Goal: Task Accomplishment & Management: Complete application form

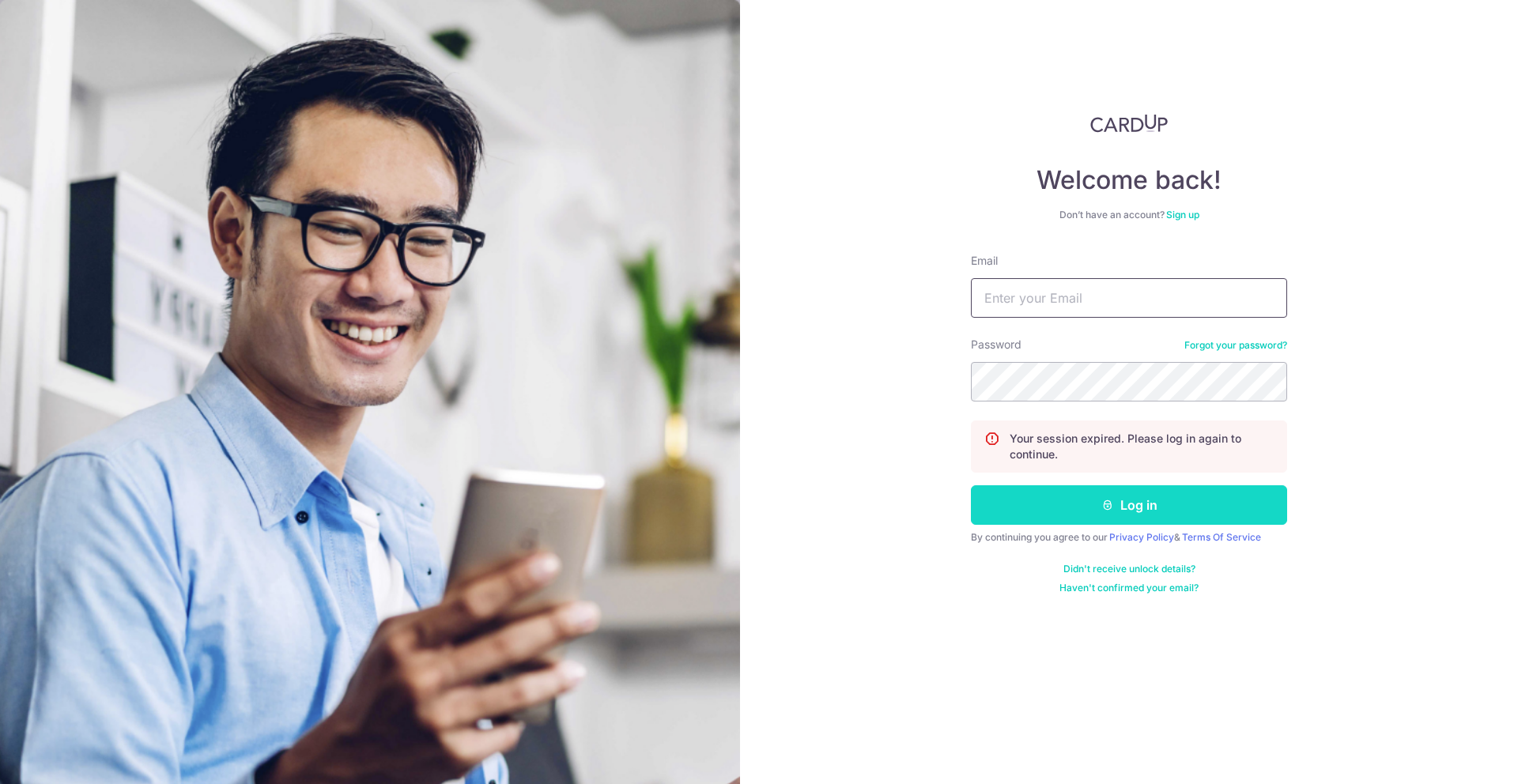
type input "[EMAIL_ADDRESS][DOMAIN_NAME]"
click at [1006, 507] on button "Log in" at bounding box center [1129, 504] width 317 height 40
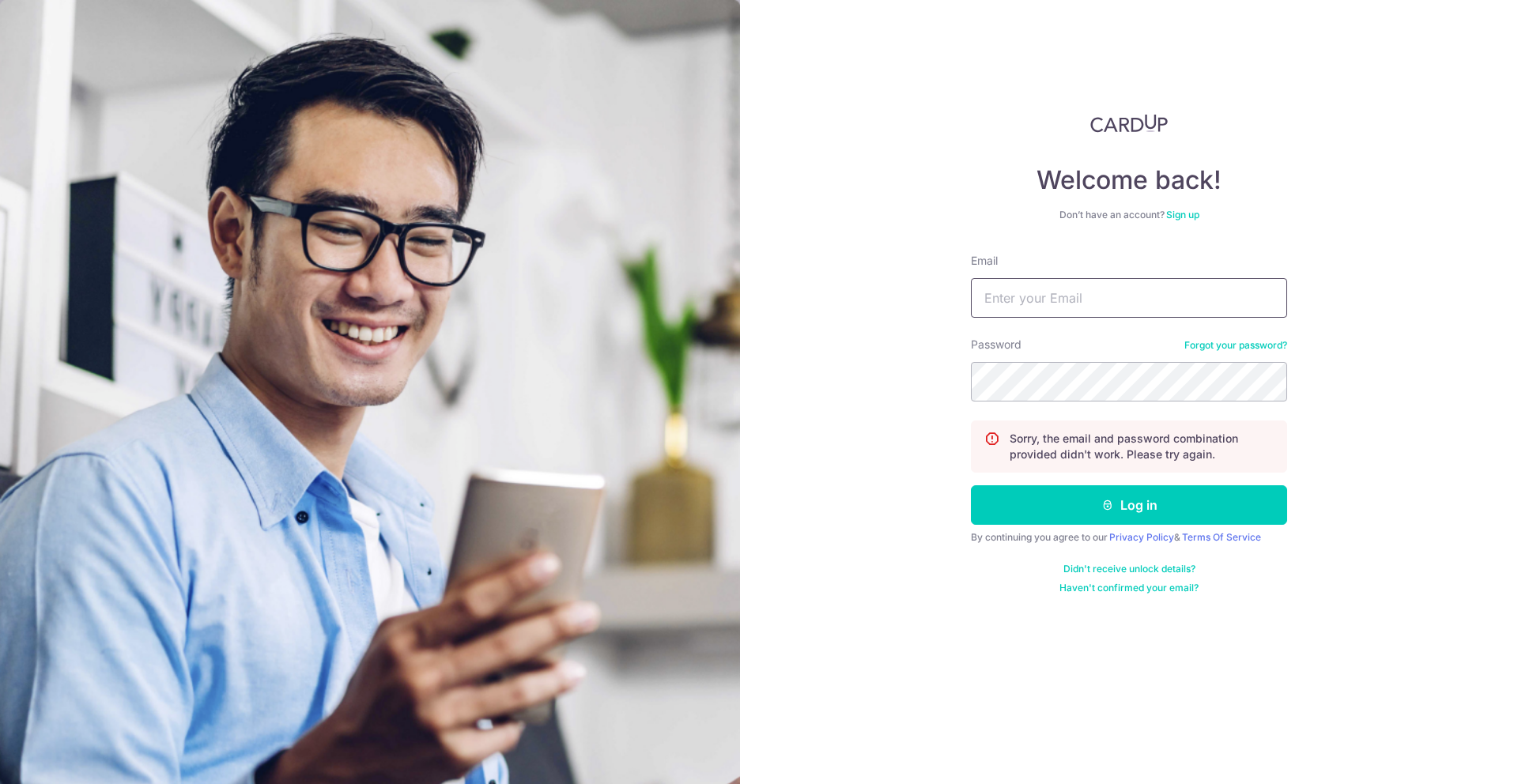
type input "waynelim1989@live.com"
click at [858, 407] on div "Welcome back! Don’t have an account? Sign up Email waynelim1989@live.com Passwo…" at bounding box center [1128, 392] width 778 height 784
click at [971, 485] on button "Log in" at bounding box center [1129, 504] width 317 height 40
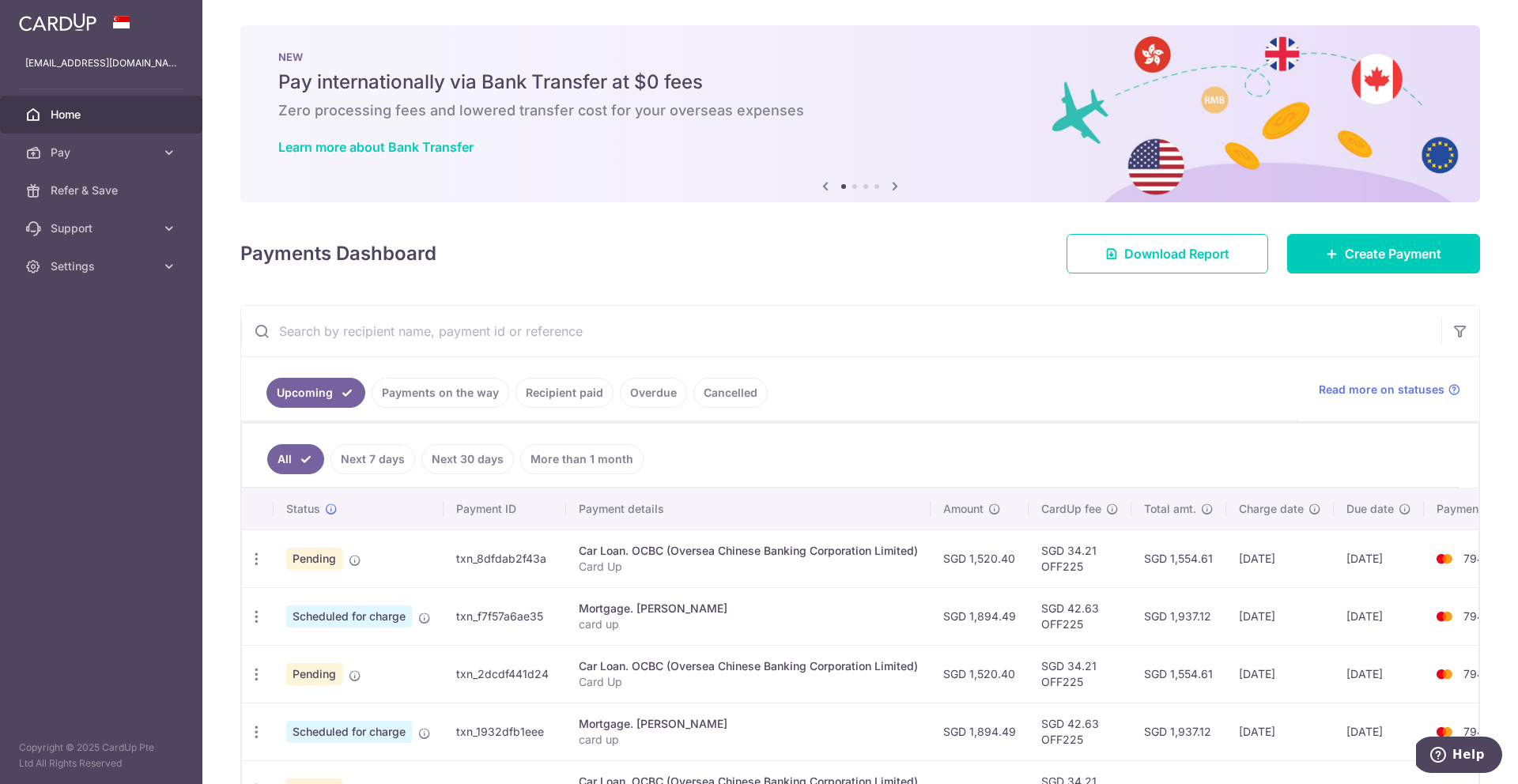
scroll to position [15, 0]
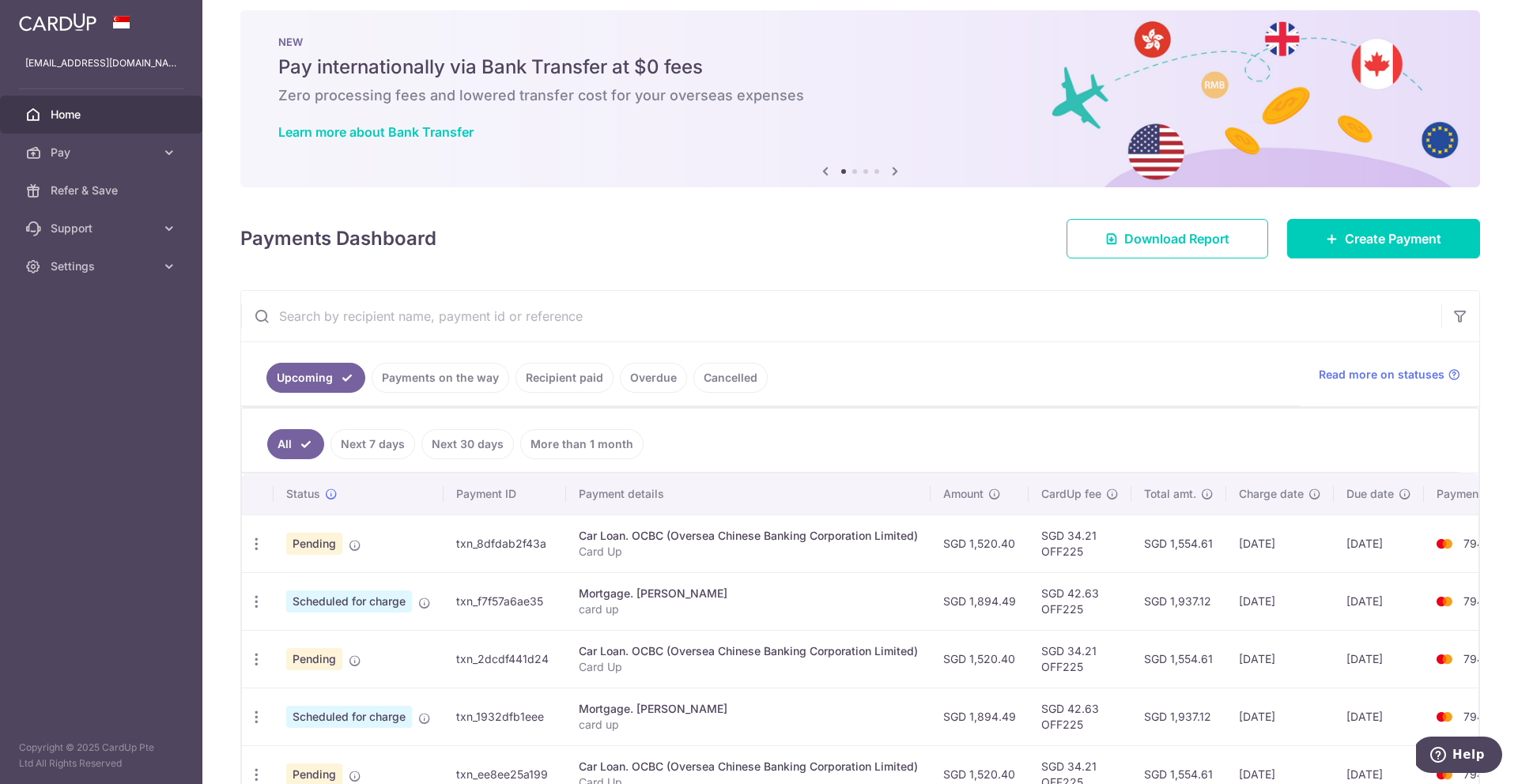
click at [620, 530] on div "Car Loan. OCBC (Oversea Chinese Banking Corporation Limited)" at bounding box center [748, 535] width 339 height 16
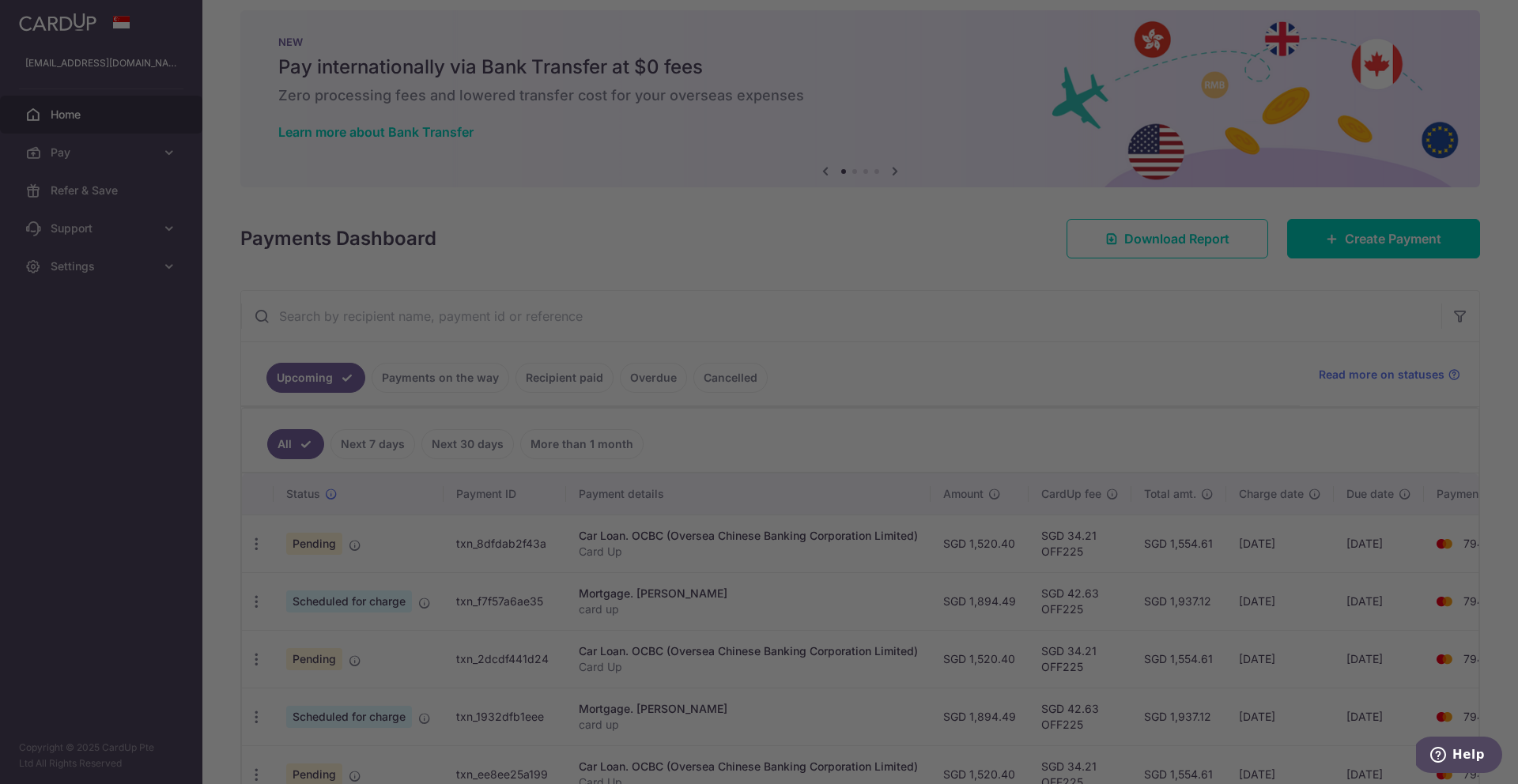
click at [327, 550] on div at bounding box center [766, 396] width 1533 height 792
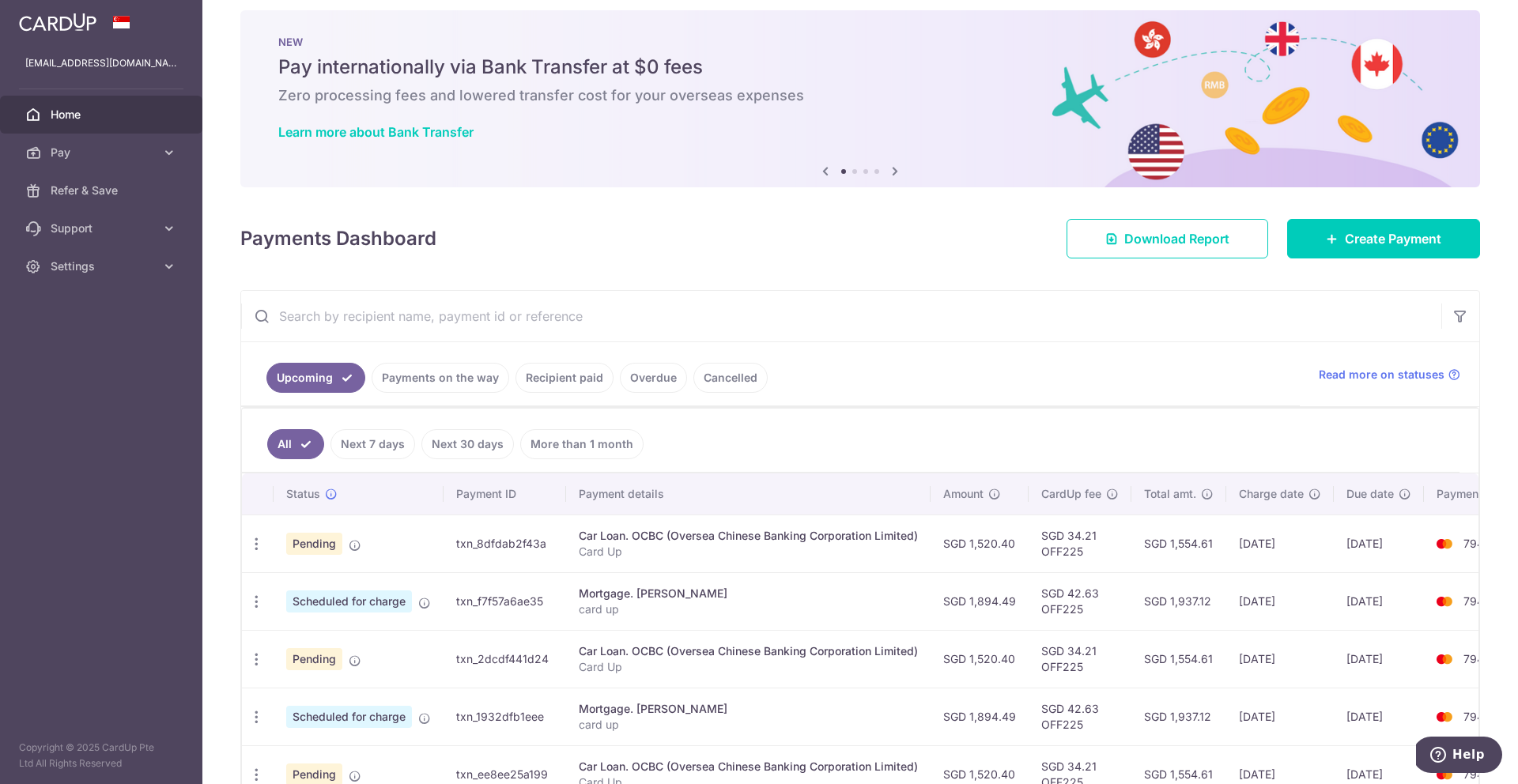
click at [842, 544] on p "Card Up" at bounding box center [748, 552] width 339 height 16
click at [814, 534] on div "Car Loan. OCBC (Oversea Chinese Banking Corporation Limited)" at bounding box center [748, 535] width 339 height 16
click at [494, 551] on td "txn_8dfdab2f43a" at bounding box center [504, 543] width 122 height 57
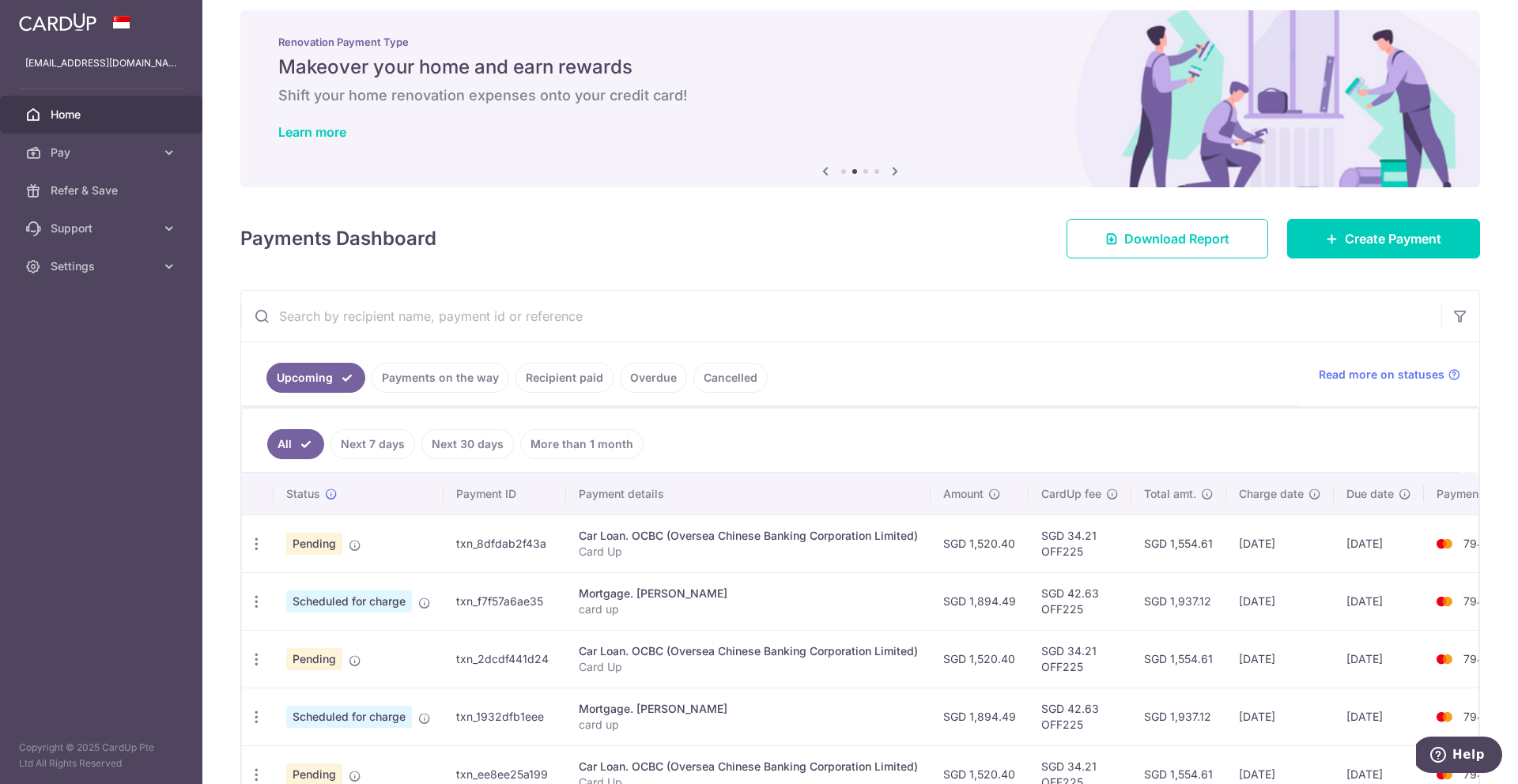
click at [328, 548] on span "Pending" at bounding box center [314, 544] width 56 height 22
click at [252, 544] on icon "button" at bounding box center [256, 544] width 17 height 17
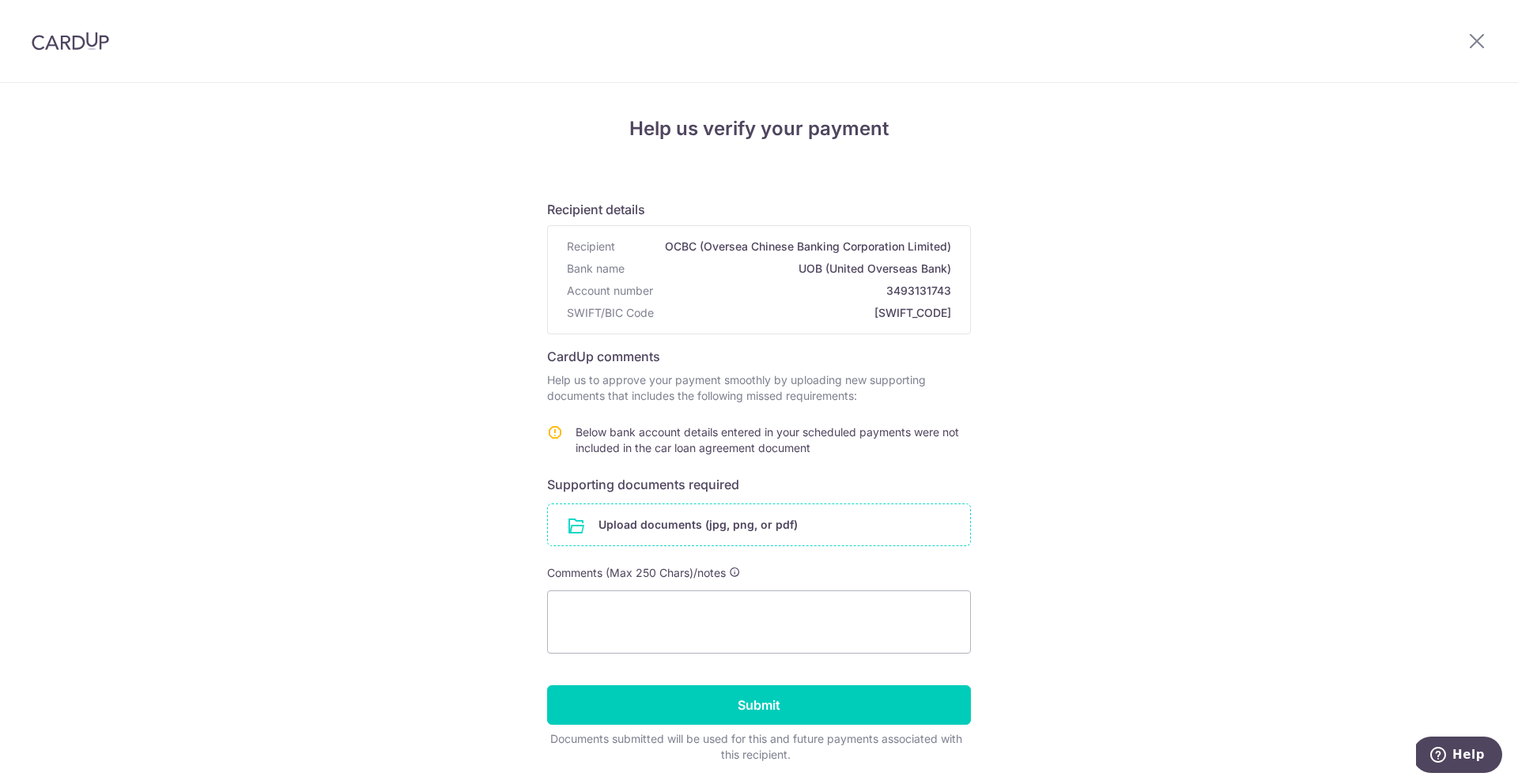
click at [685, 522] on input "file" at bounding box center [759, 525] width 422 height 41
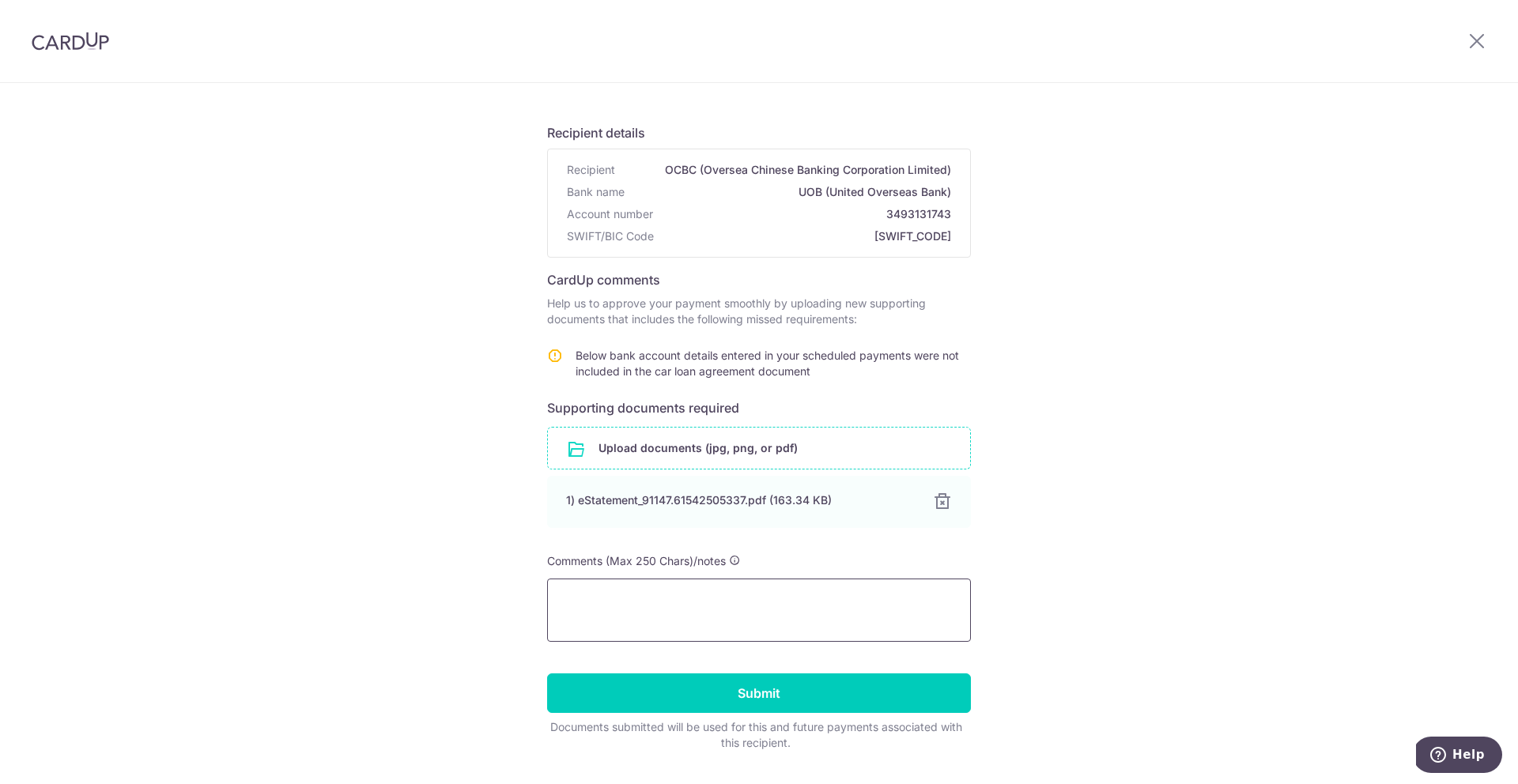
scroll to position [118, 0]
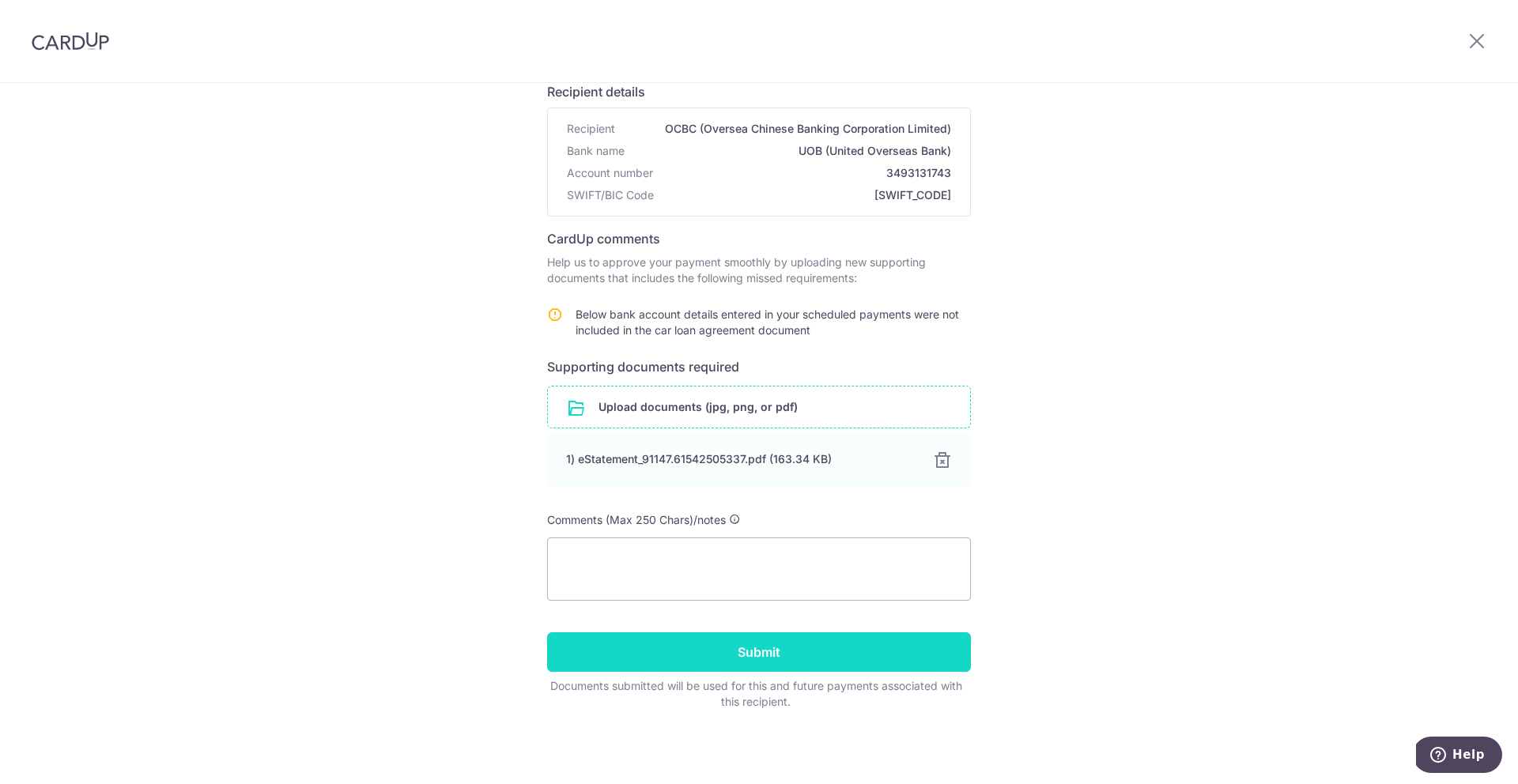
click at [640, 663] on input "Submit" at bounding box center [759, 652] width 424 height 40
